Goal: Information Seeking & Learning: Learn about a topic

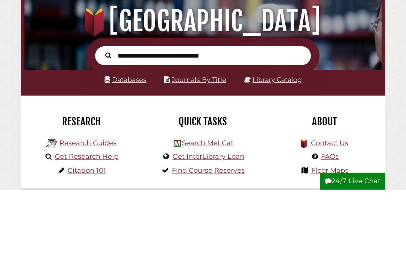
click at [383, 146] on div "Databases Journals By Title Library Catalog" at bounding box center [203, 158] width 365 height 25
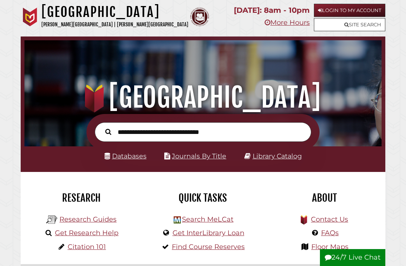
click at [369, 11] on link "Login to My Account" at bounding box center [350, 10] width 72 height 13
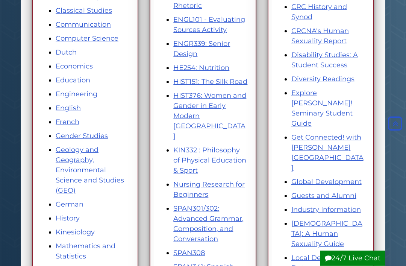
scroll to position [264, 0]
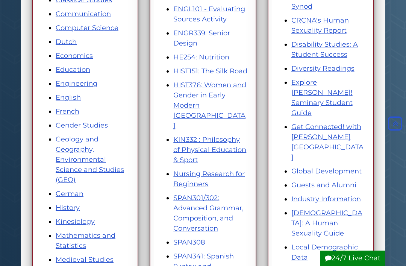
click at [214, 194] on link "SPAN301/302: Advanced Grammar, Composition, and Conversation" at bounding box center [208, 213] width 70 height 39
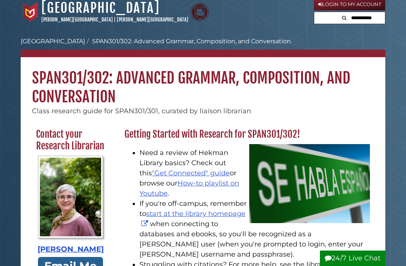
click at [212, 173] on link ""Get Connected" guide" at bounding box center [191, 173] width 78 height 8
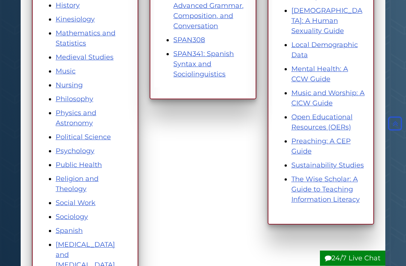
scroll to position [467, 0]
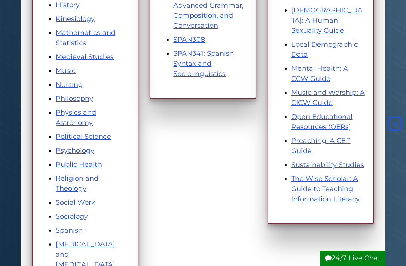
click at [75, 233] on link "Spanish" at bounding box center [69, 230] width 27 height 8
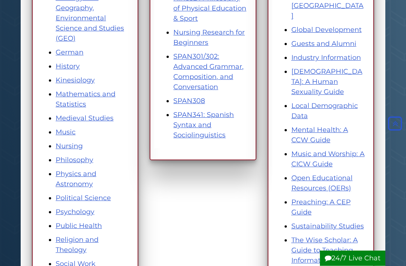
scroll to position [392, 0]
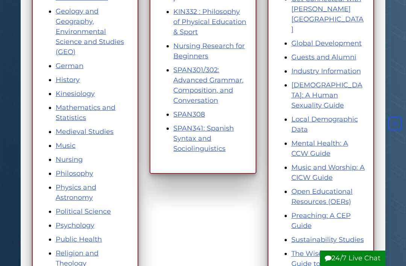
click at [211, 66] on link "SPAN301/302: Advanced Grammar, Composition, and Conversation" at bounding box center [208, 85] width 70 height 39
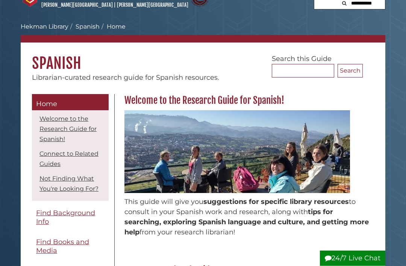
scroll to position [21, 0]
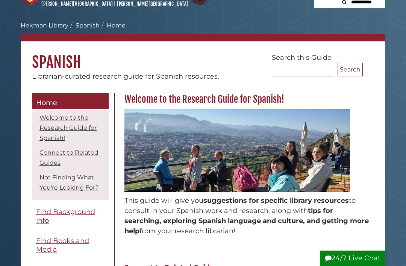
click at [72, 127] on link "Welcome to the Research Guide for Spanish!" at bounding box center [68, 127] width 57 height 27
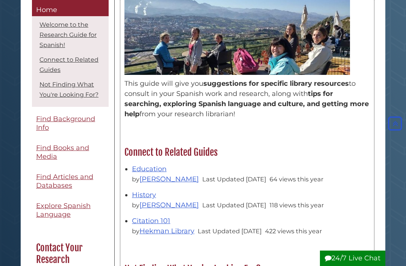
click at [157, 171] on link "Education" at bounding box center [149, 169] width 35 height 8
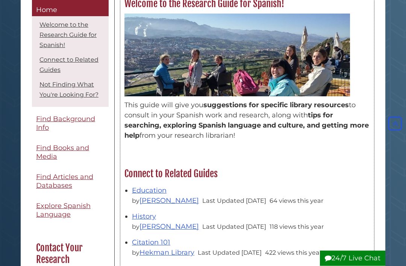
scroll to position [0, 0]
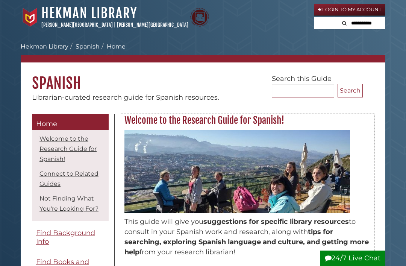
scroll to position [45, 0]
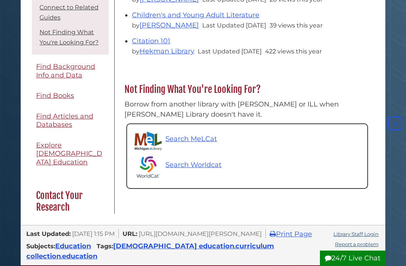
scroll to position [316, 0]
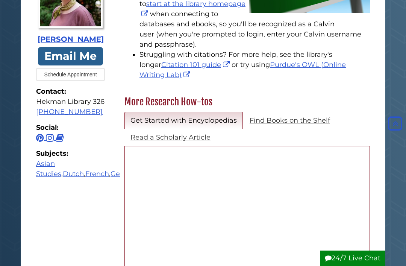
scroll to position [214, 0]
